Goal: Task Accomplishment & Management: Complete application form

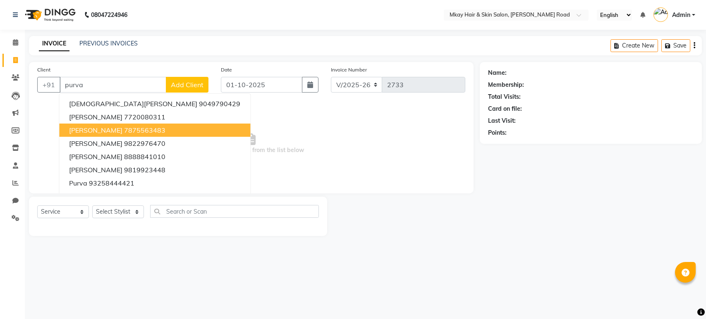
select select "5258"
select select "service"
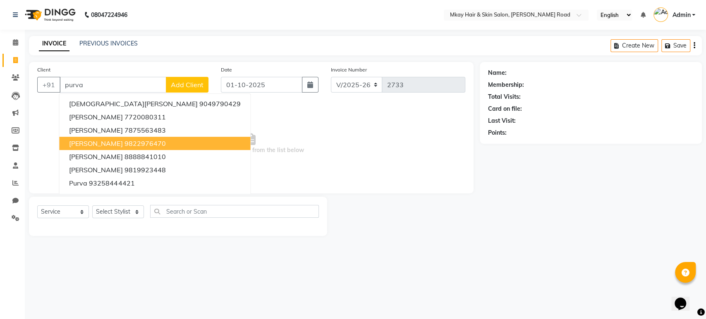
click at [107, 141] on span "[PERSON_NAME]" at bounding box center [95, 143] width 53 height 8
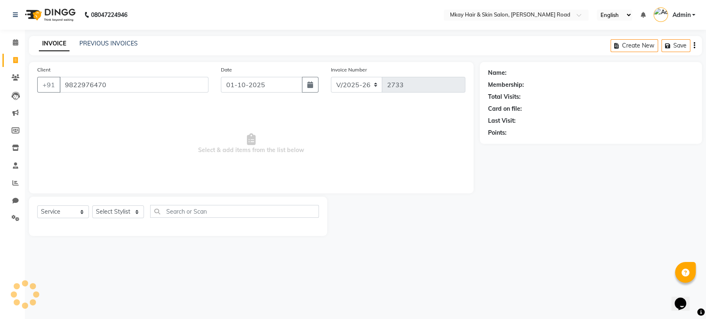
type input "9822976470"
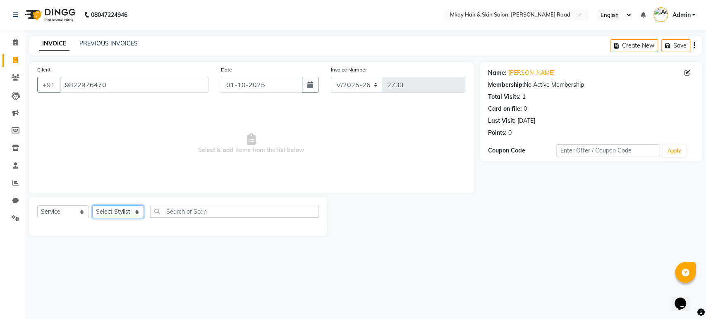
click at [122, 208] on select "Select Stylist [PERSON_NAME] Isha [PERSON_NAME] [PERSON_NAME] Shyam [PERSON_NAM…" at bounding box center [118, 212] width 52 height 13
select select "38226"
click at [92, 206] on select "Select Stylist [PERSON_NAME] Isha [PERSON_NAME] [PERSON_NAME] Shyam [PERSON_NAM…" at bounding box center [118, 212] width 52 height 13
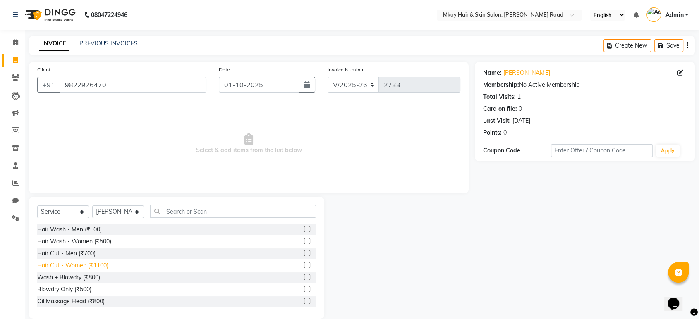
click at [93, 267] on div "Hair Cut - Women (₹1100)" at bounding box center [72, 265] width 71 height 9
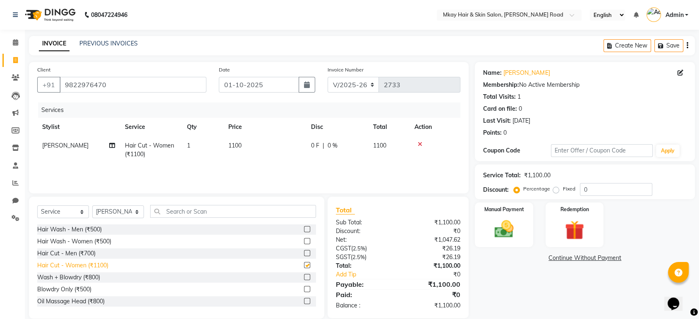
checkbox input "false"
click at [507, 234] on img at bounding box center [504, 229] width 32 height 23
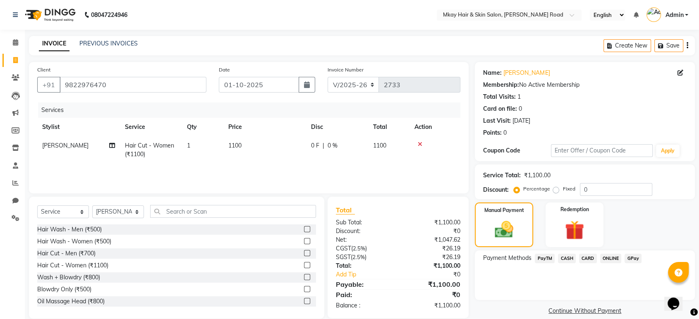
click at [565, 260] on span "CASH" at bounding box center [567, 259] width 18 height 10
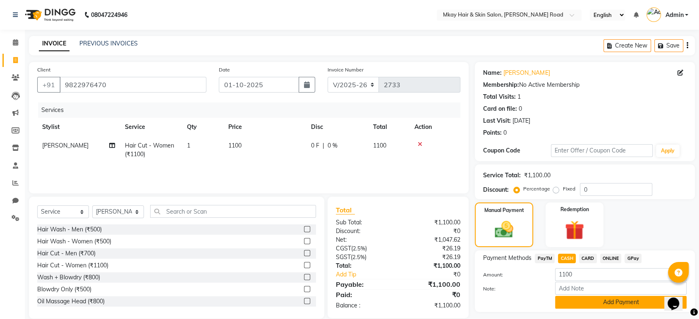
click at [578, 301] on button "Add Payment" at bounding box center [621, 302] width 132 height 13
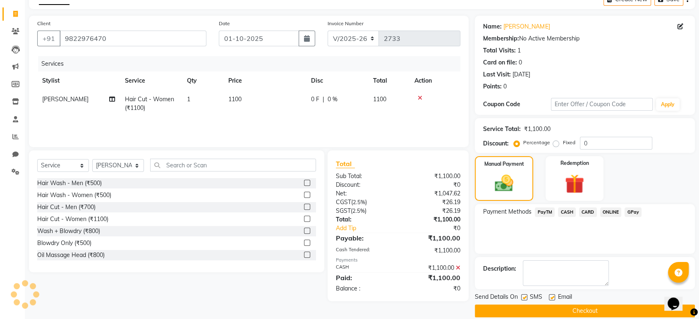
scroll to position [56, 0]
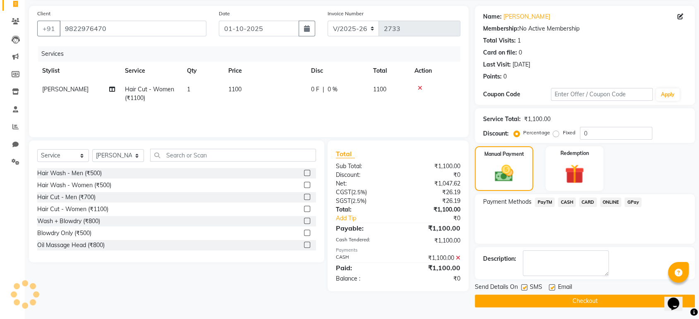
click at [525, 289] on label at bounding box center [524, 288] width 6 height 6
click at [525, 289] on input "checkbox" at bounding box center [523, 287] width 5 height 5
checkbox input "false"
click at [552, 287] on label at bounding box center [552, 288] width 6 height 6
click at [552, 287] on input "checkbox" at bounding box center [551, 287] width 5 height 5
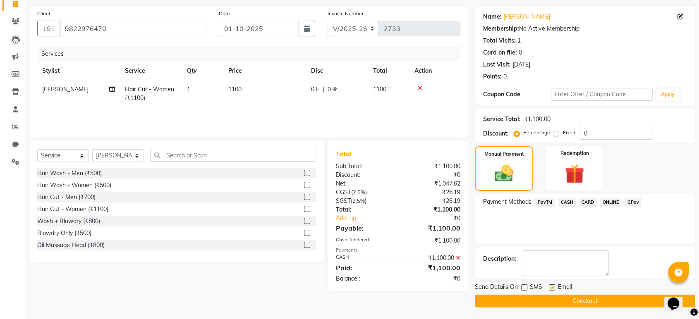
checkbox input "false"
click at [552, 297] on button "Checkout" at bounding box center [585, 301] width 220 height 13
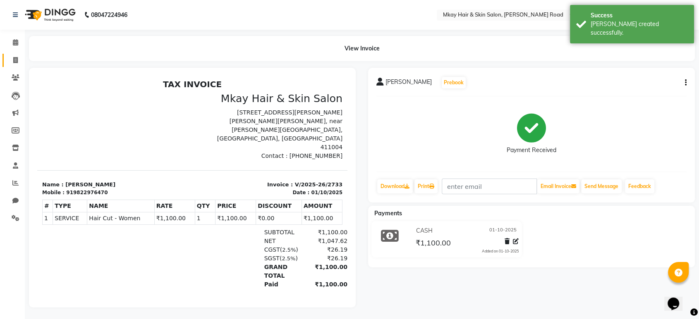
click at [15, 60] on icon at bounding box center [15, 60] width 5 height 6
select select "5258"
select select "service"
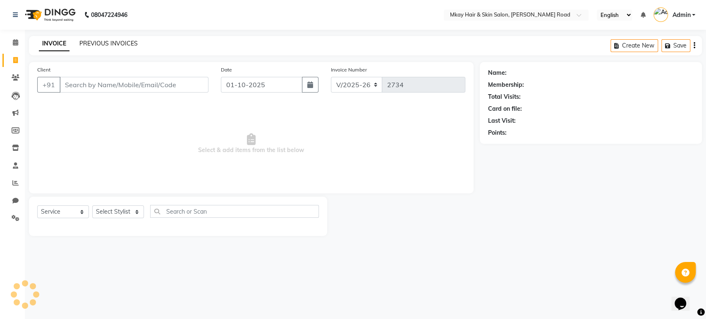
click at [110, 42] on link "PREVIOUS INVOICES" at bounding box center [108, 43] width 58 height 7
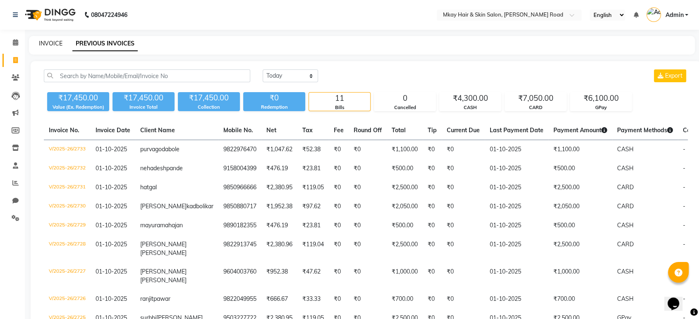
click at [53, 41] on link "INVOICE" at bounding box center [51, 43] width 24 height 7
select select "5258"
select select "service"
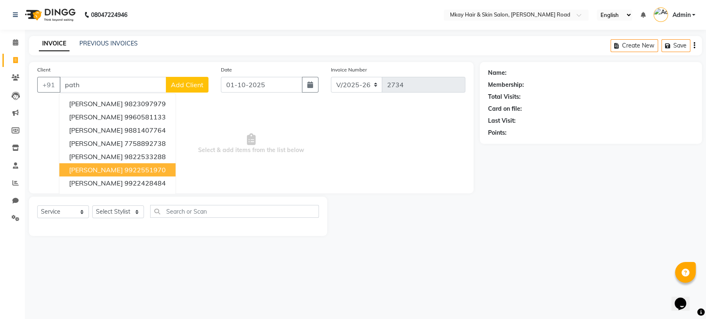
click at [138, 166] on ngb-highlight "9922551970" at bounding box center [144, 170] width 41 height 8
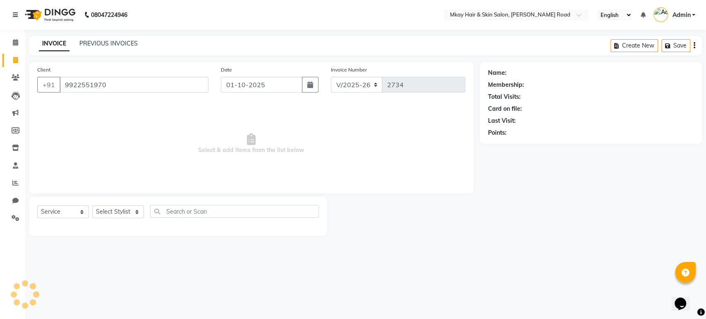
type input "9922551970"
click at [118, 213] on select "Select Stylist [PERSON_NAME] Isha [PERSON_NAME] [PERSON_NAME] Shyam [PERSON_NAM…" at bounding box center [118, 212] width 52 height 13
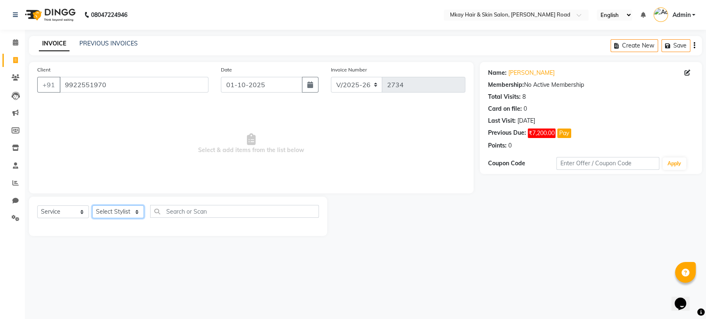
select select "38227"
click at [92, 206] on select "Select Stylist [PERSON_NAME] Isha [PERSON_NAME] [PERSON_NAME] Shyam [PERSON_NAM…" at bounding box center [118, 212] width 52 height 13
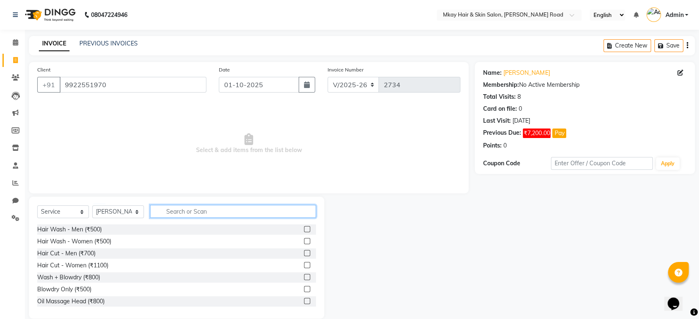
click at [177, 212] on input "text" at bounding box center [233, 211] width 166 height 13
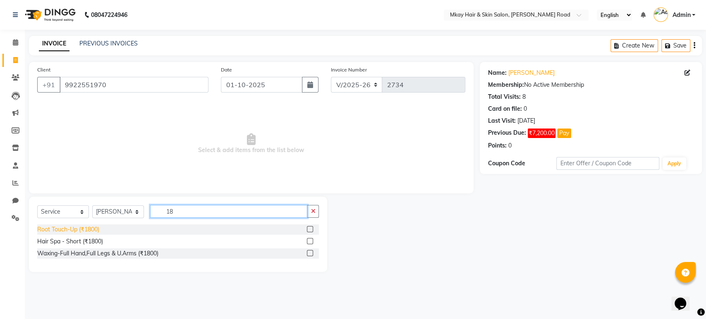
type input "18"
click at [75, 231] on div "Root Touch-Up (₹1800)" at bounding box center [68, 229] width 62 height 9
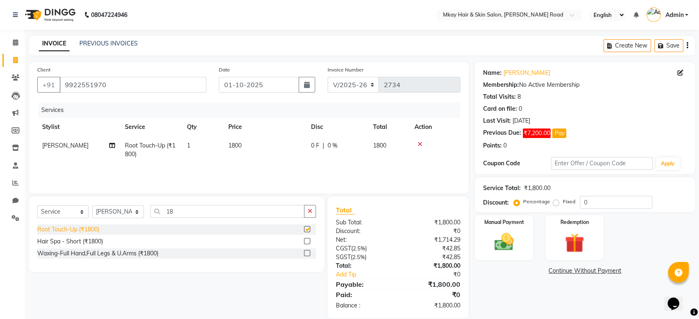
checkbox input "false"
click at [524, 242] on div "Manual Payment" at bounding box center [504, 238] width 60 height 46
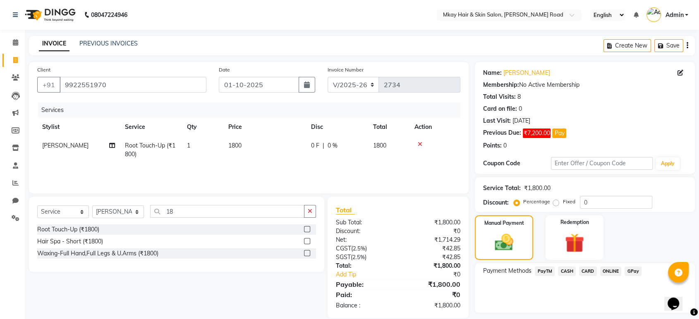
click at [567, 269] on span "CASH" at bounding box center [567, 272] width 18 height 10
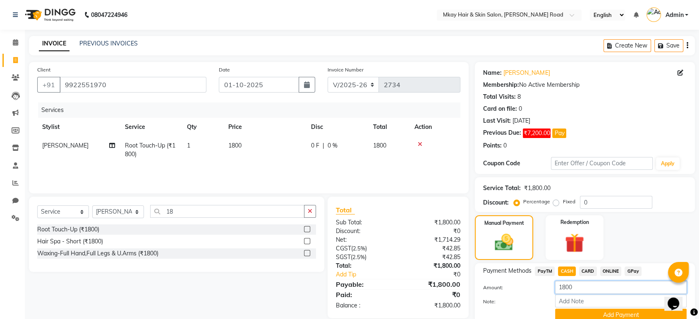
click at [579, 284] on input "1800" at bounding box center [621, 287] width 132 height 13
type input "1"
type input "0"
click at [582, 315] on button "Add Payment" at bounding box center [621, 315] width 132 height 13
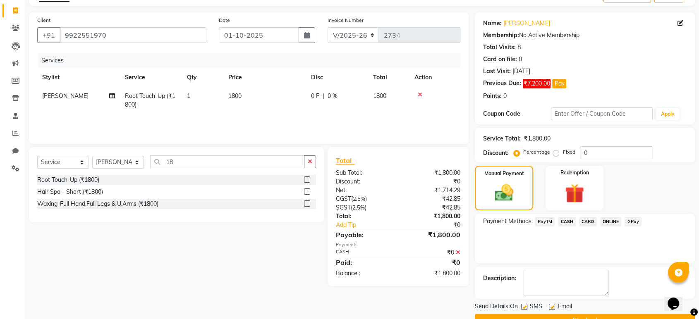
scroll to position [69, 0]
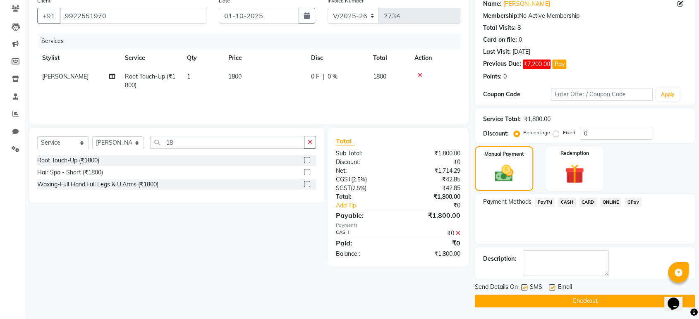
click at [524, 289] on label at bounding box center [524, 288] width 6 height 6
click at [524, 289] on input "checkbox" at bounding box center [523, 287] width 5 height 5
checkbox input "false"
click at [554, 288] on label at bounding box center [552, 288] width 6 height 6
click at [554, 288] on input "checkbox" at bounding box center [551, 287] width 5 height 5
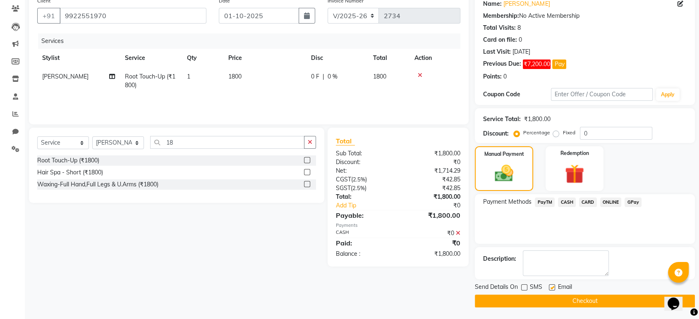
checkbox input "false"
click at [558, 297] on button "Checkout" at bounding box center [585, 301] width 220 height 13
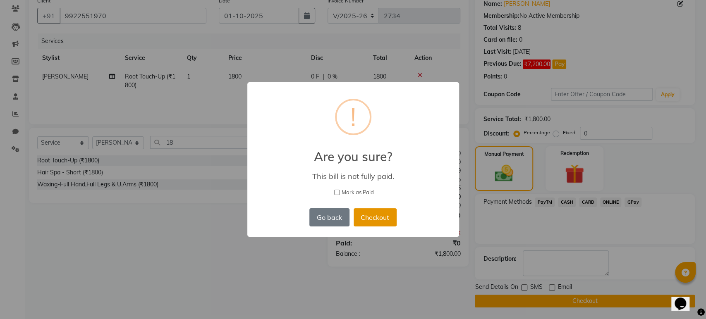
click at [380, 216] on button "Checkout" at bounding box center [375, 218] width 43 height 18
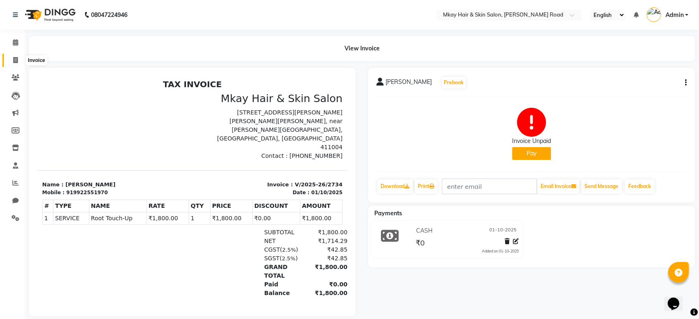
click at [20, 60] on span at bounding box center [15, 61] width 14 height 10
select select "service"
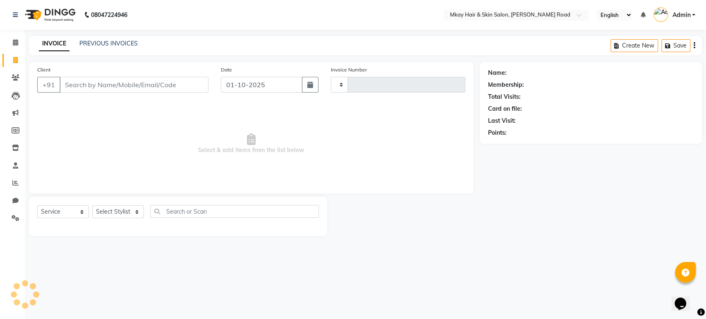
type input "2735"
select select "5258"
click at [109, 43] on link "PREVIOUS INVOICES" at bounding box center [108, 43] width 58 height 7
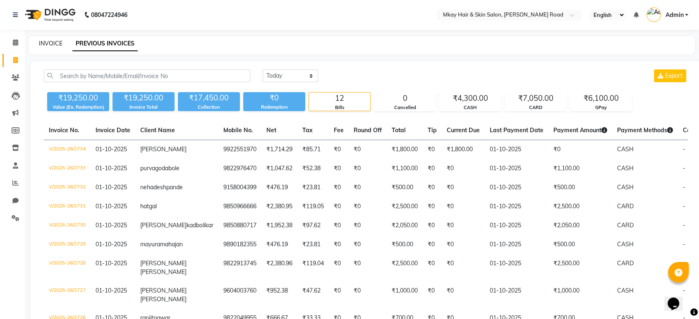
click at [52, 42] on link "INVOICE" at bounding box center [51, 43] width 24 height 7
select select "service"
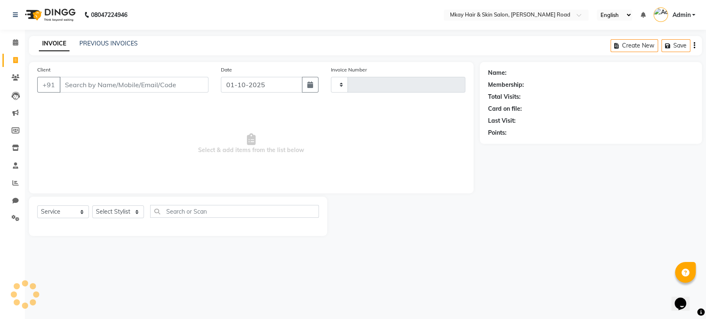
type input "2735"
select select "5258"
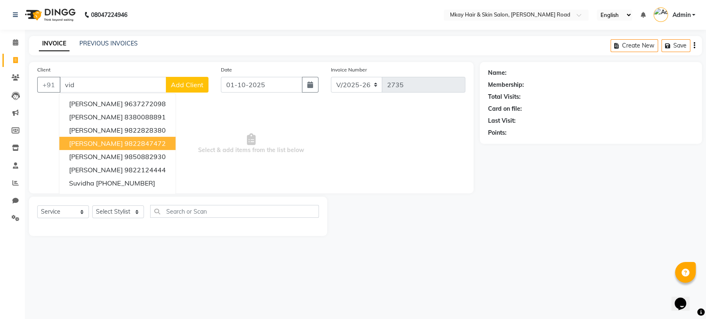
click at [122, 143] on span "[PERSON_NAME]" at bounding box center [95, 143] width 53 height 8
type input "9822847472"
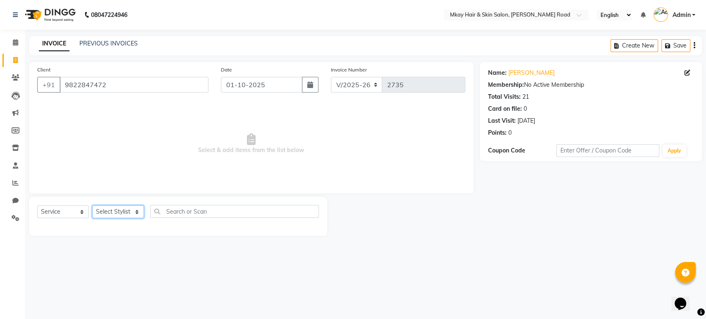
click at [112, 211] on select "Select Stylist [PERSON_NAME] Isha [PERSON_NAME] [PERSON_NAME] Shyam [PERSON_NAM…" at bounding box center [118, 212] width 52 height 13
select select "38227"
click at [92, 206] on select "Select Stylist [PERSON_NAME] Isha [PERSON_NAME] [PERSON_NAME] Shyam [PERSON_NAM…" at bounding box center [118, 212] width 52 height 13
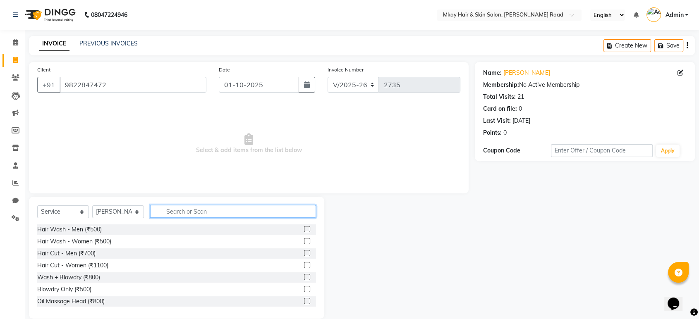
click at [184, 214] on input "text" at bounding box center [233, 211] width 166 height 13
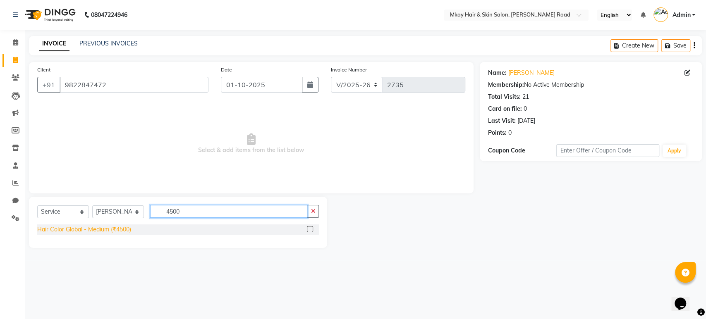
type input "4500"
click at [115, 232] on div "Hair Color Global - Medium (₹4500)" at bounding box center [84, 229] width 94 height 9
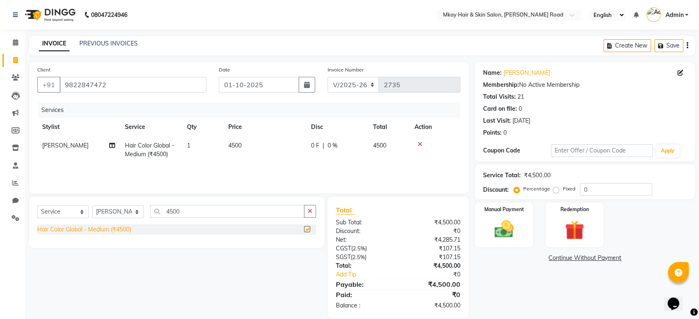
checkbox input "false"
click at [127, 213] on select "Select Stylist [PERSON_NAME] Isha [PERSON_NAME] [PERSON_NAME] Shyam [PERSON_NAM…" at bounding box center [118, 212] width 52 height 13
select select "38229"
click at [92, 206] on select "Select Stylist [PERSON_NAME] Isha [PERSON_NAME] [PERSON_NAME] Shyam [PERSON_NAM…" at bounding box center [118, 212] width 52 height 13
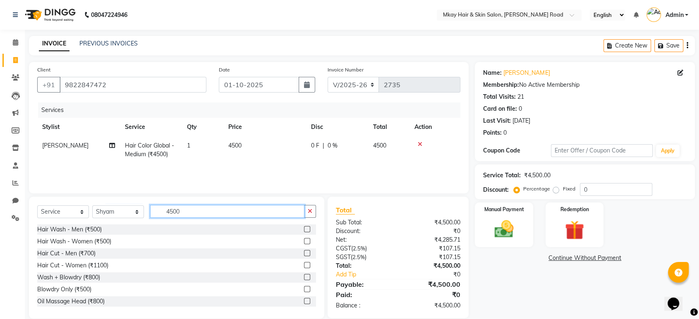
click at [197, 214] on input "4500" at bounding box center [227, 211] width 154 height 13
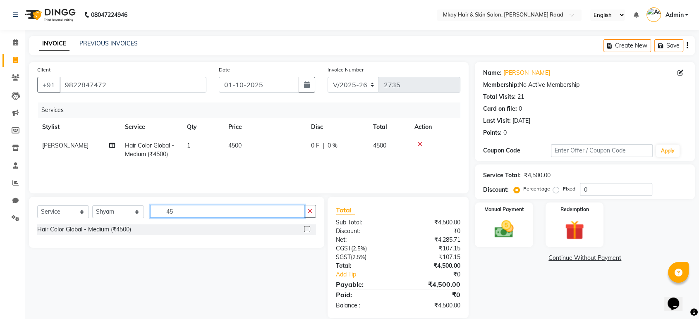
type input "4"
type input "17"
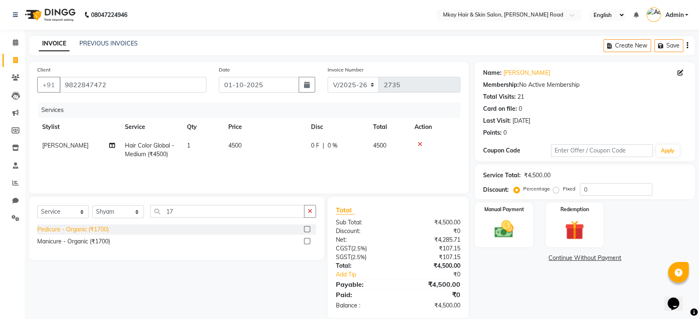
click at [96, 231] on div "Pedicure - Organic (₹1700)" at bounding box center [73, 229] width 72 height 9
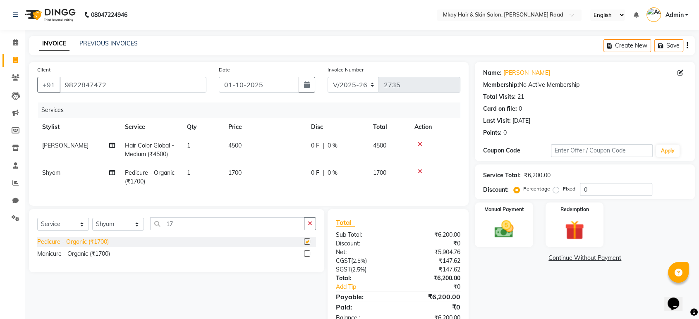
checkbox input "false"
click at [113, 229] on select "Select Stylist [PERSON_NAME] Isha [PERSON_NAME] [PERSON_NAME] Shyam [PERSON_NAM…" at bounding box center [118, 224] width 52 height 13
select select "82666"
click at [92, 225] on select "Select Stylist [PERSON_NAME] Isha [PERSON_NAME] [PERSON_NAME] Shyam [PERSON_NAM…" at bounding box center [118, 224] width 52 height 13
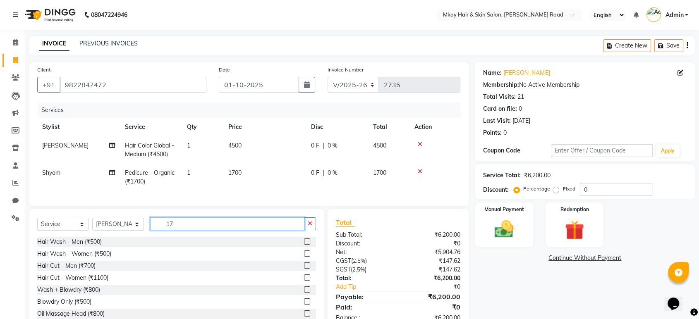
click at [179, 230] on input "17" at bounding box center [227, 224] width 154 height 13
type input "1"
type input "wax"
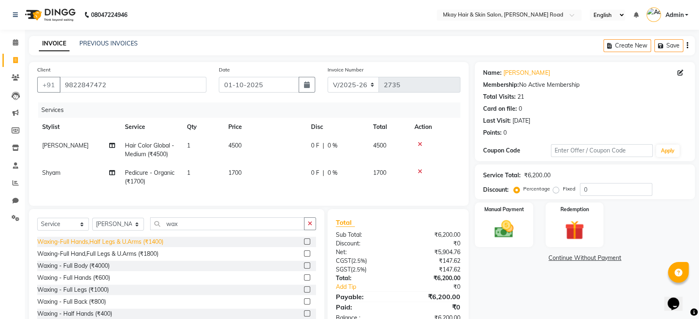
click at [139, 247] on div "Waxing-Full Hands,Half Legs & U.Arms (₹1400)" at bounding box center [100, 242] width 126 height 9
checkbox input "false"
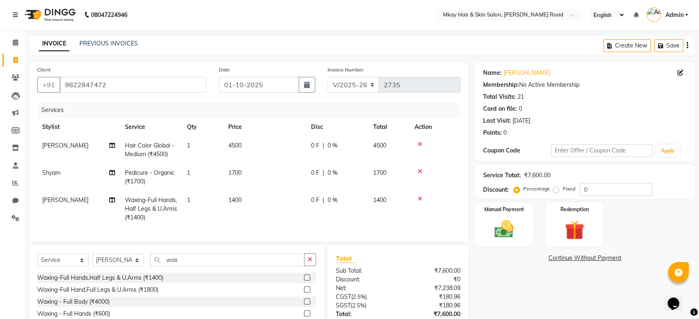
click at [280, 194] on td "1400" at bounding box center [264, 209] width 83 height 36
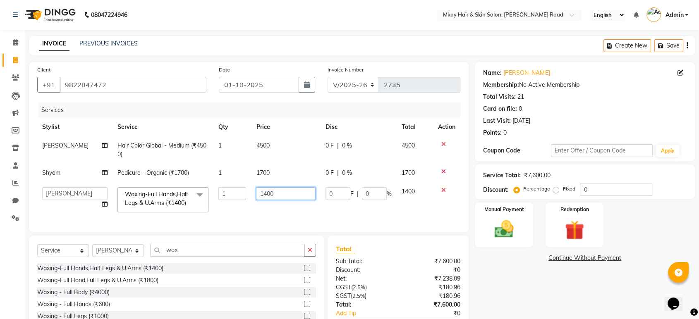
click at [280, 194] on input "1400" at bounding box center [286, 193] width 60 height 13
type input "1"
type input "200"
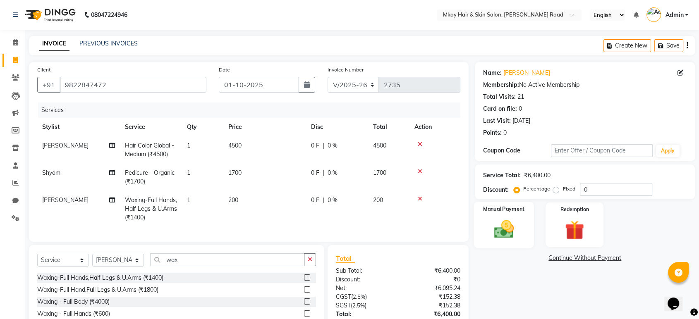
click at [508, 219] on img at bounding box center [504, 229] width 32 height 23
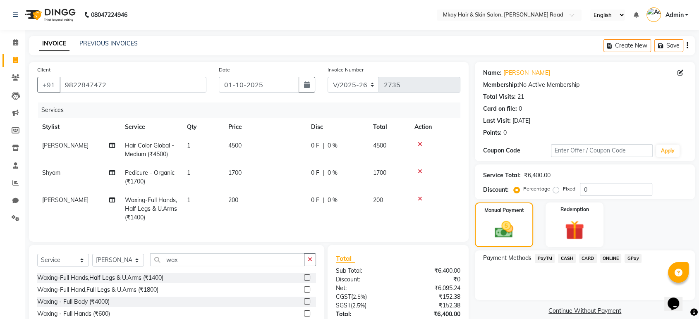
click at [568, 259] on span "CASH" at bounding box center [567, 259] width 18 height 10
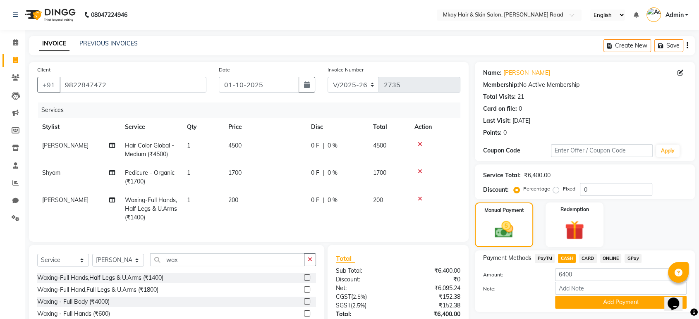
click at [420, 198] on icon at bounding box center [420, 199] width 5 height 6
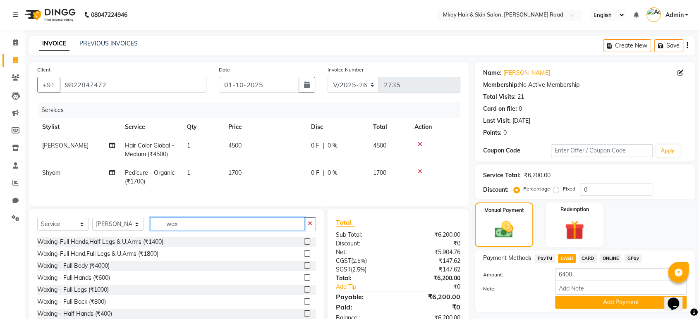
click at [187, 230] on input "wax" at bounding box center [227, 224] width 154 height 13
type input "w"
type input "thr"
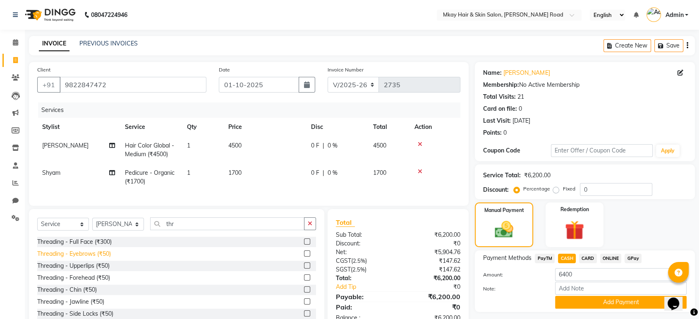
click at [102, 259] on div "Threading - Eyebrows (₹50)" at bounding box center [74, 254] width 74 height 9
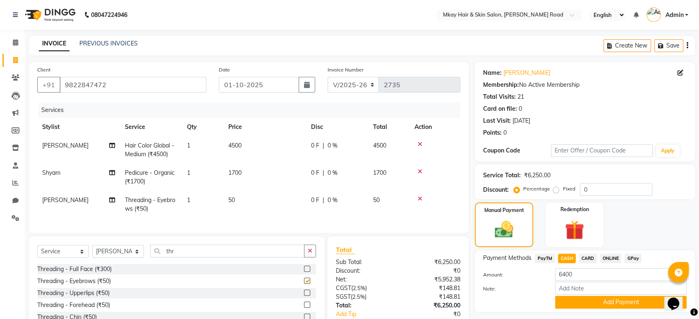
checkbox input "false"
click at [264, 200] on td "50" at bounding box center [264, 204] width 83 height 27
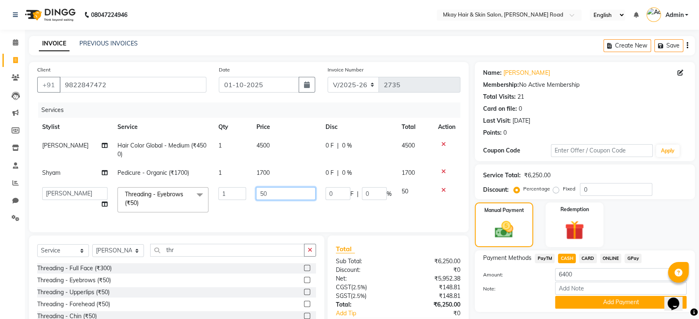
click at [274, 195] on input "50" at bounding box center [286, 193] width 60 height 13
type input "5"
type input "100"
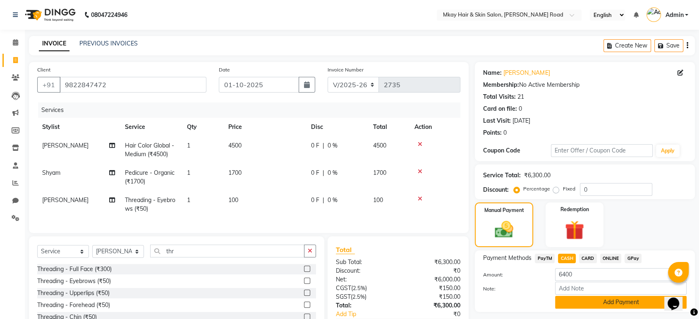
click at [609, 304] on button "Add Payment" at bounding box center [621, 302] width 132 height 13
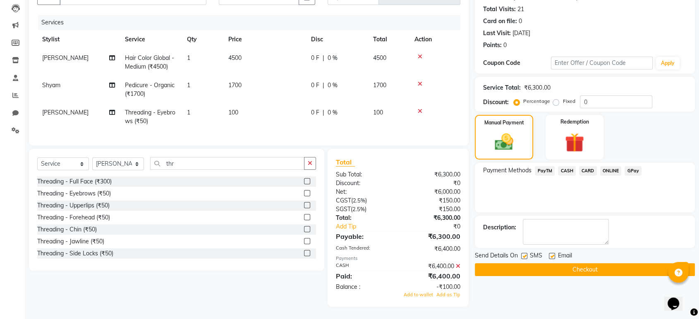
scroll to position [94, 0]
click at [524, 253] on label at bounding box center [524, 256] width 6 height 6
click at [524, 254] on input "checkbox" at bounding box center [523, 256] width 5 height 5
checkbox input "false"
click at [553, 253] on label at bounding box center [552, 256] width 6 height 6
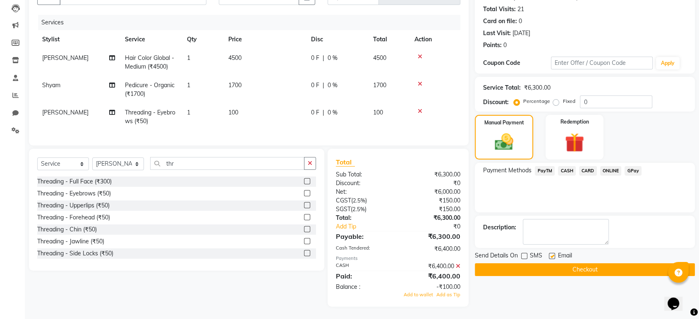
click at [553, 254] on input "checkbox" at bounding box center [551, 256] width 5 height 5
checkbox input "false"
click at [561, 264] on button "Checkout" at bounding box center [585, 270] width 220 height 13
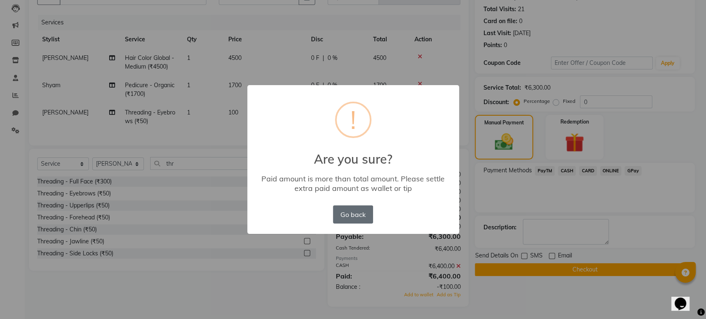
click at [354, 215] on button "Go back" at bounding box center [353, 215] width 40 height 18
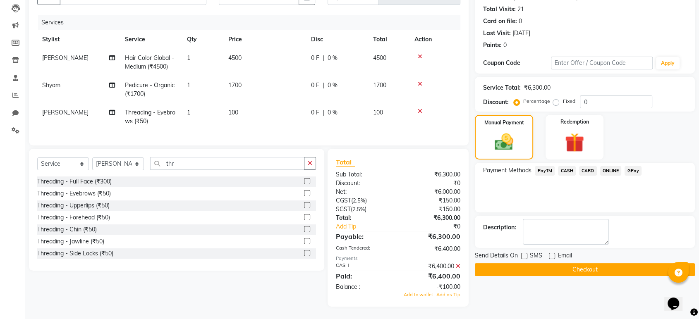
click at [507, 264] on button "Checkout" at bounding box center [585, 270] width 220 height 13
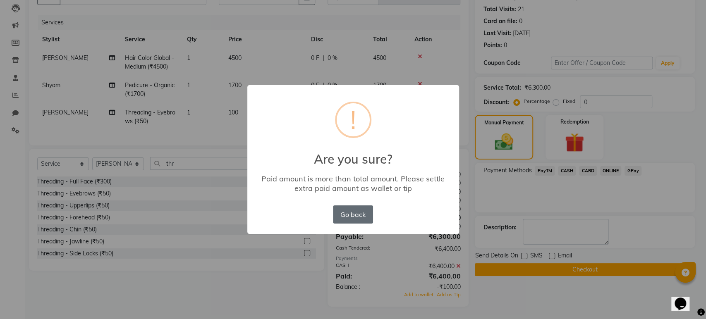
click at [354, 211] on button "Go back" at bounding box center [353, 215] width 40 height 18
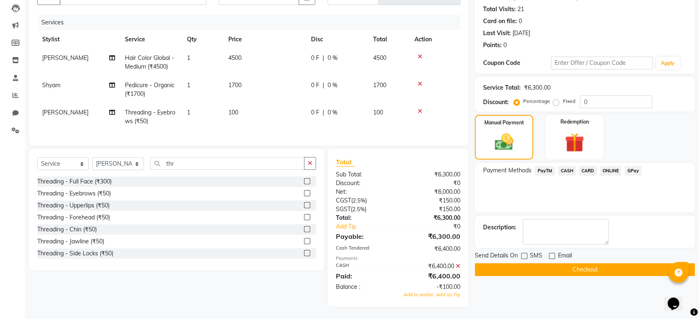
click at [459, 266] on icon at bounding box center [458, 267] width 5 height 6
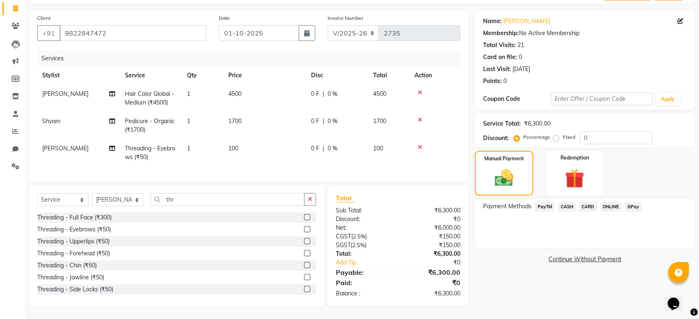
scroll to position [58, 0]
click at [566, 202] on span "CASH" at bounding box center [567, 207] width 18 height 10
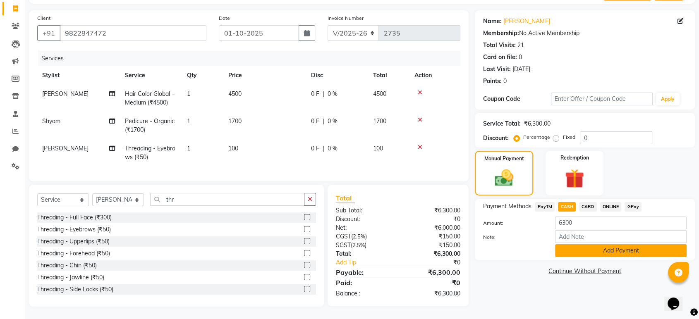
click at [589, 245] on button "Add Payment" at bounding box center [621, 251] width 132 height 13
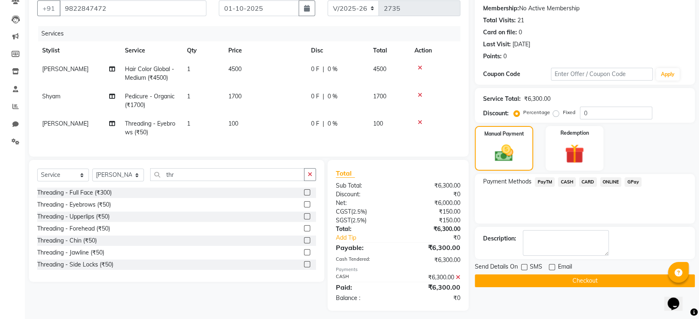
scroll to position [87, 0]
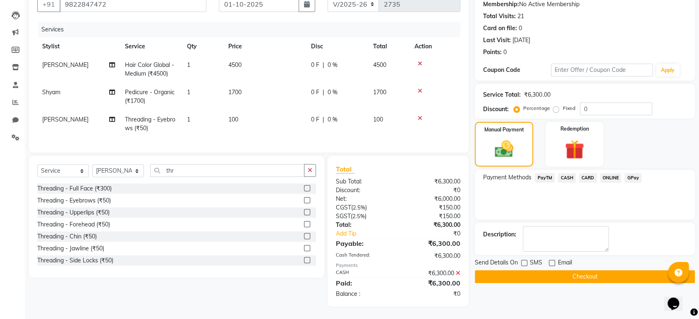
click at [554, 271] on button "Checkout" at bounding box center [585, 277] width 220 height 13
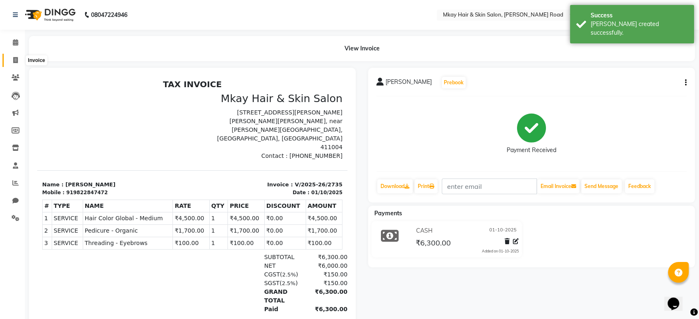
click at [18, 59] on span at bounding box center [15, 61] width 14 height 10
select select "service"
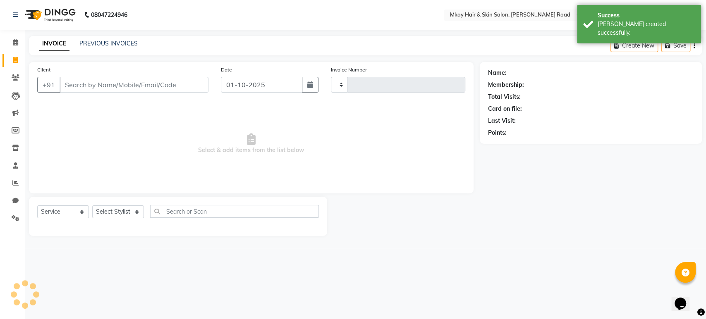
type input "2736"
select select "5258"
click at [107, 42] on link "PREVIOUS INVOICES" at bounding box center [108, 43] width 58 height 7
